Goal: Find specific page/section: Find specific page/section

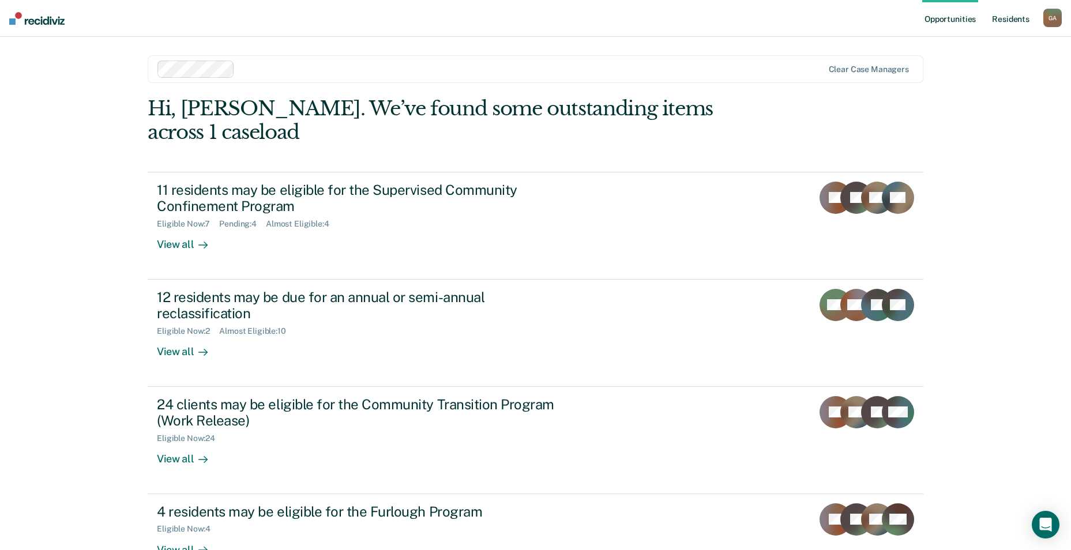
click at [1008, 15] on link "Resident s" at bounding box center [1010, 18] width 42 height 37
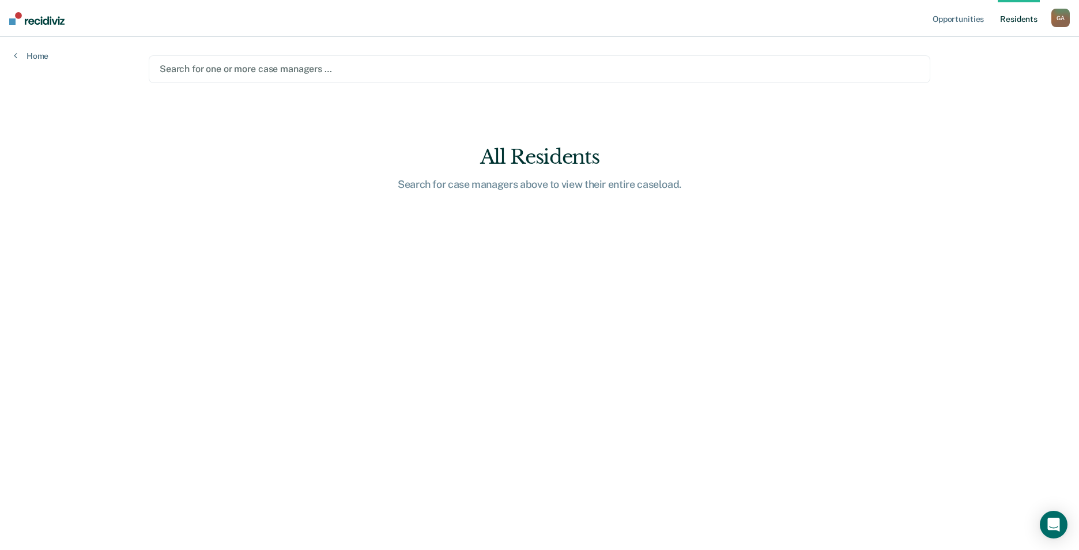
click at [222, 71] on div at bounding box center [540, 68] width 760 height 13
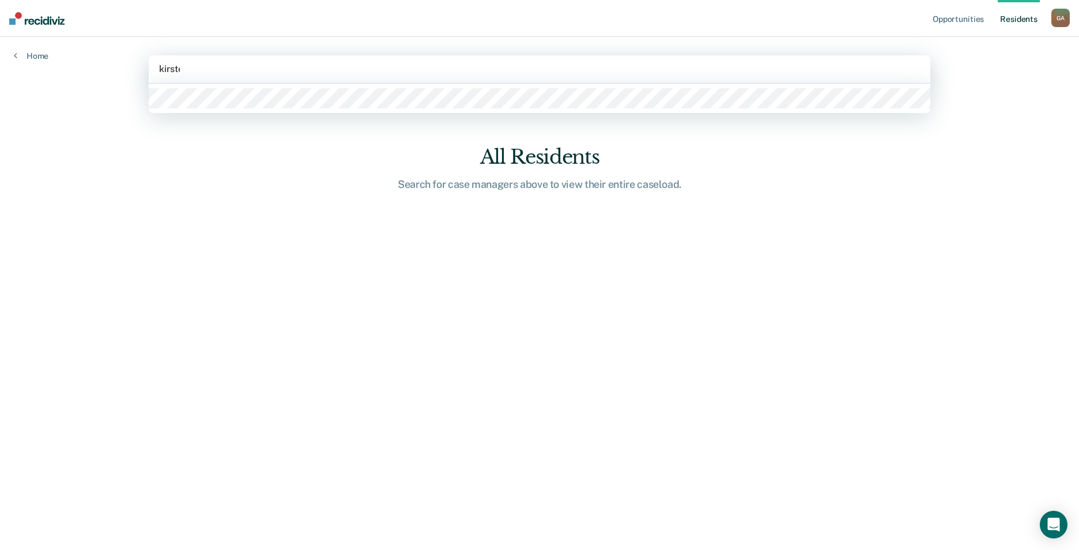
type input "[PERSON_NAME]"
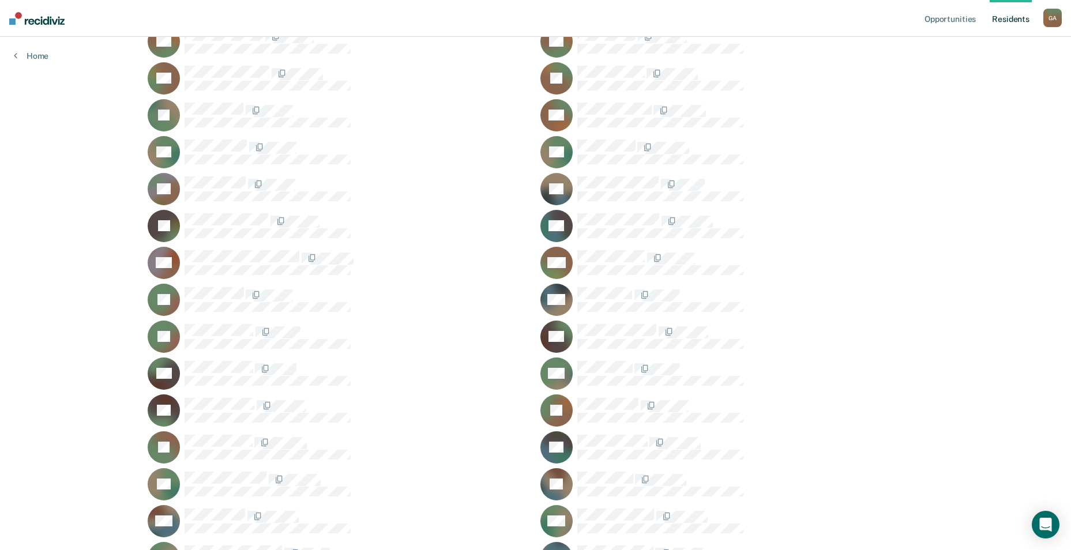
scroll to position [519, 0]
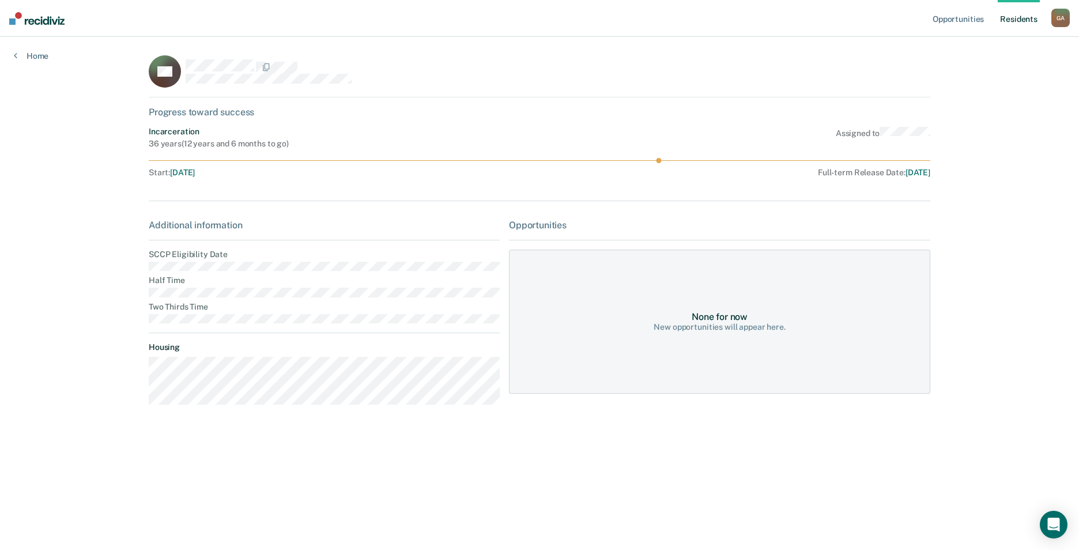
click at [210, 356] on dl "Housing" at bounding box center [324, 373] width 351 height 62
